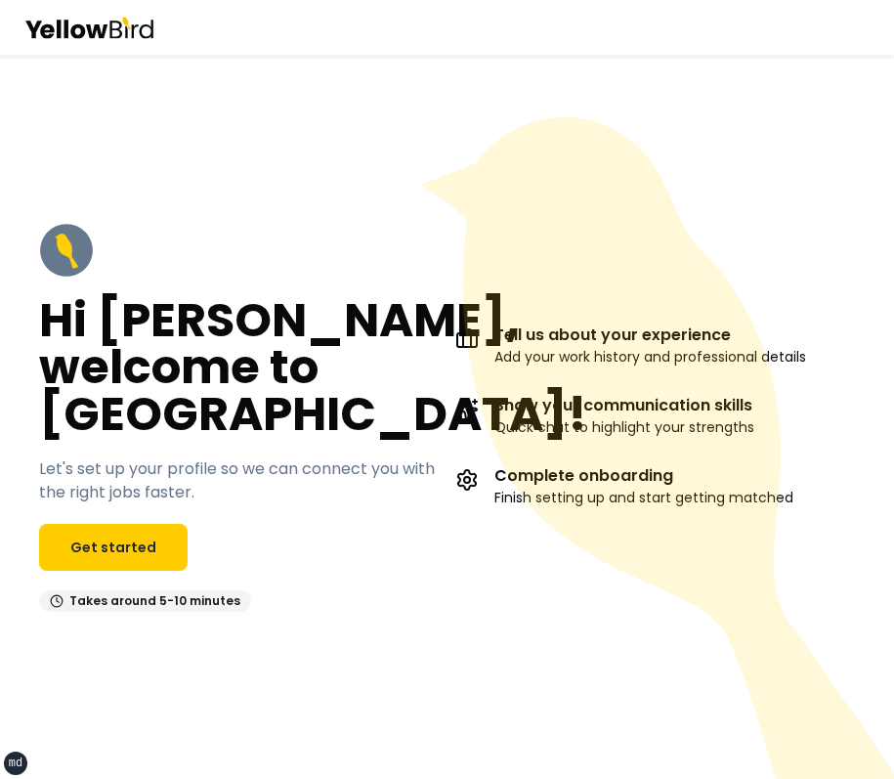
click at [537, 156] on icon at bounding box center [662, 476] width 483 height 718
click at [742, 198] on icon at bounding box center [657, 448] width 473 height 662
click at [662, 260] on icon at bounding box center [662, 476] width 483 height 718
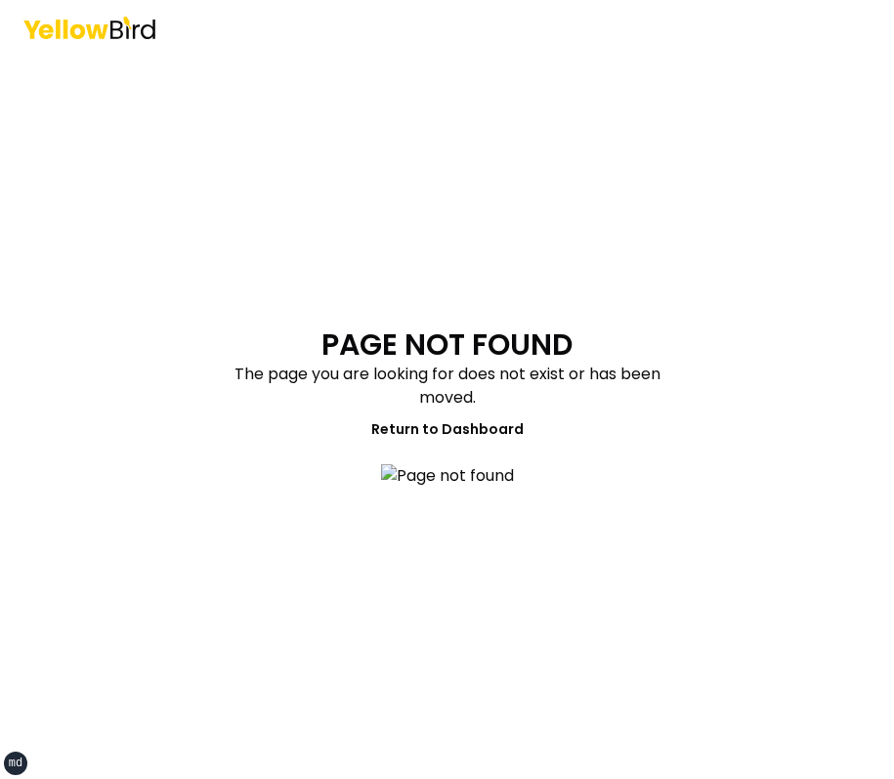
click at [601, 624] on main "PAGE NOT FOUND The page you are looking for does not exist or has been moved. R…" at bounding box center [447, 417] width 751 height 724
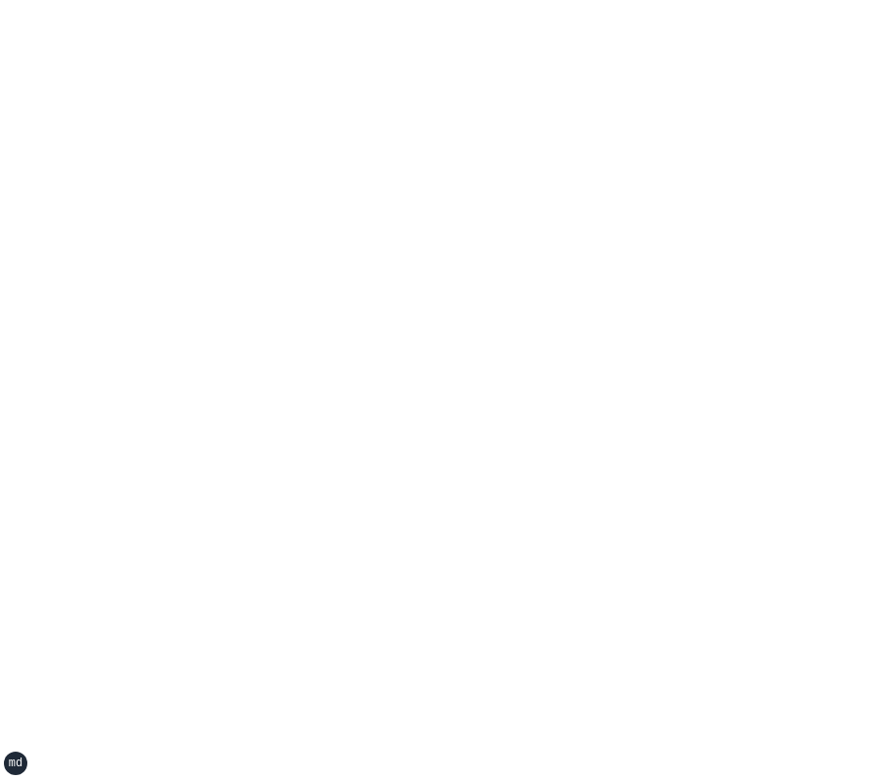
click at [518, 403] on div "xs sm md lg xl 2xl" at bounding box center [447, 389] width 894 height 779
